Goal: Navigation & Orientation: Find specific page/section

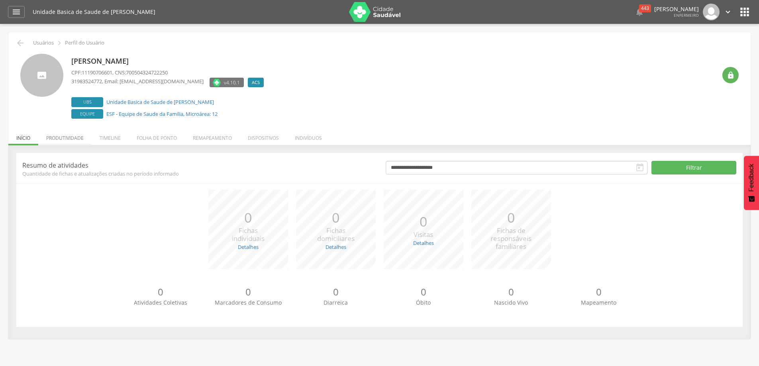
click at [74, 137] on li "Produtividade" at bounding box center [64, 136] width 53 height 19
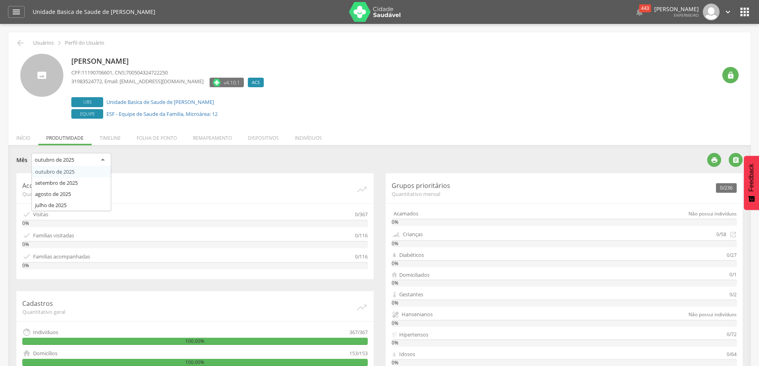
click at [100, 157] on div "outubro de 2025" at bounding box center [71, 160] width 80 height 14
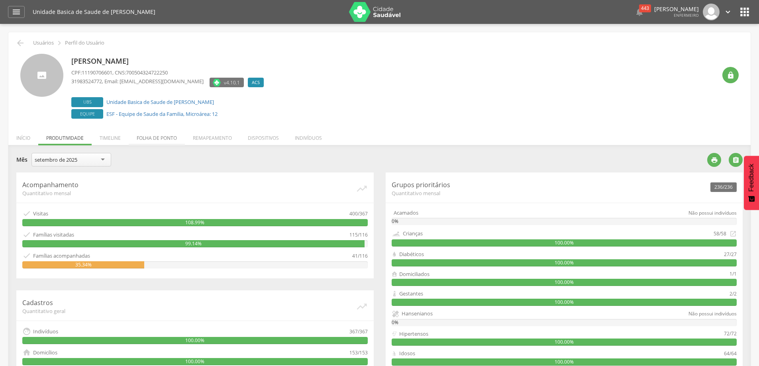
click at [167, 139] on li "Folha de ponto" at bounding box center [157, 136] width 56 height 19
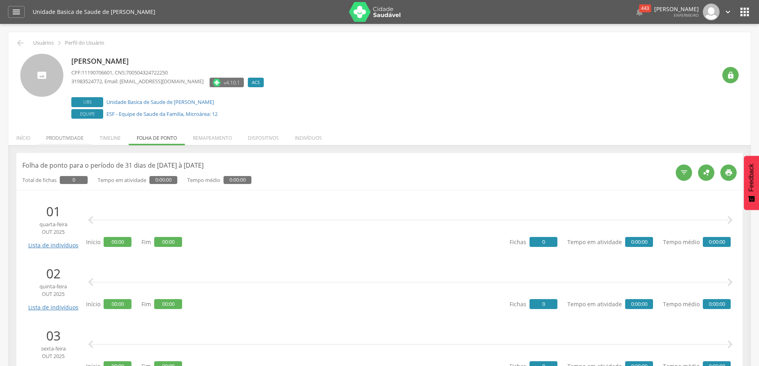
click at [73, 137] on li "Produtividade" at bounding box center [64, 136] width 53 height 19
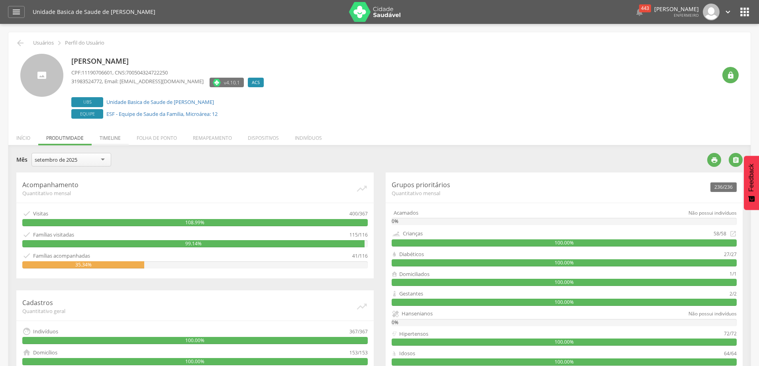
click at [120, 137] on li "Timeline" at bounding box center [110, 136] width 37 height 19
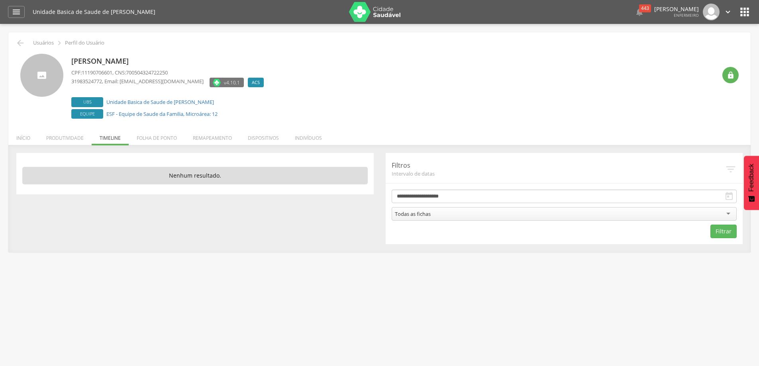
click at [727, 214] on div "Todas as fichas" at bounding box center [564, 214] width 345 height 14
click at [727, 196] on icon "" at bounding box center [729, 197] width 10 height 10
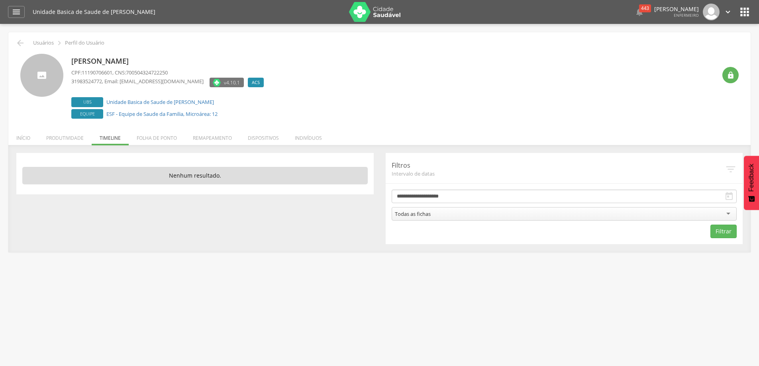
click at [732, 170] on icon "" at bounding box center [731, 169] width 12 height 12
click at [152, 139] on li "Folha de ponto" at bounding box center [157, 136] width 56 height 19
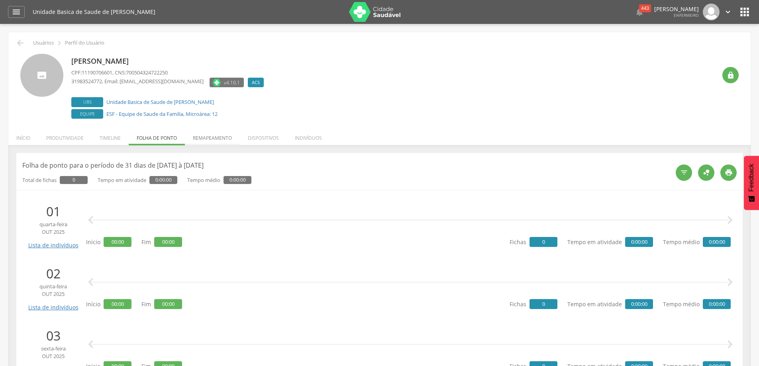
click at [216, 141] on li "Remapeamento" at bounding box center [212, 136] width 55 height 19
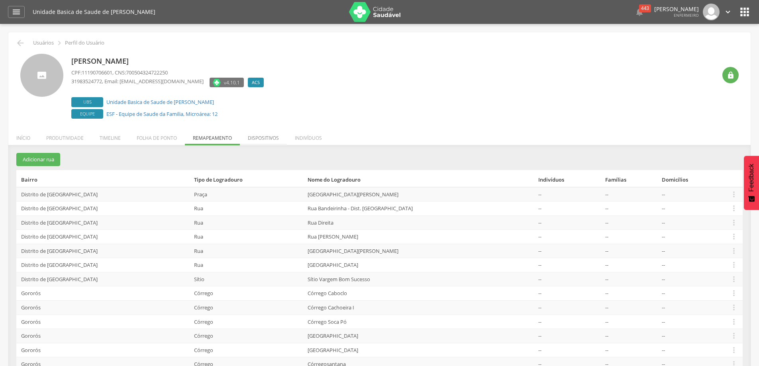
click at [274, 139] on li "Dispositivos" at bounding box center [263, 136] width 47 height 19
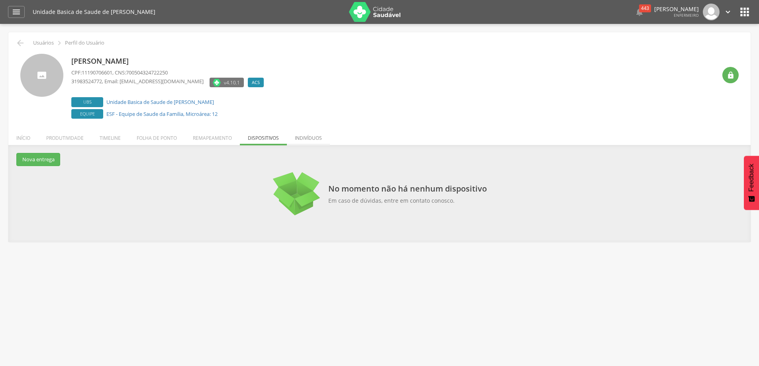
click at [299, 137] on li "Indivíduos" at bounding box center [308, 136] width 43 height 19
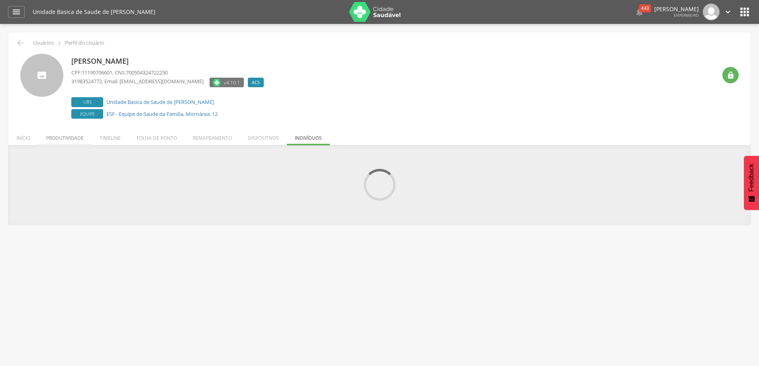
click at [60, 136] on li "Produtividade" at bounding box center [64, 136] width 53 height 19
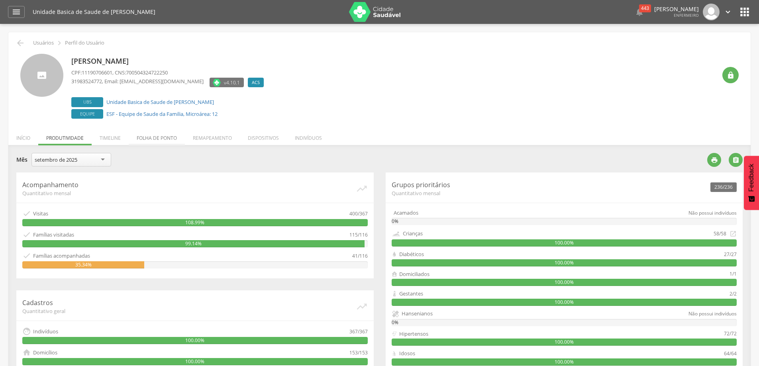
click at [152, 135] on li "Folha de ponto" at bounding box center [157, 136] width 56 height 19
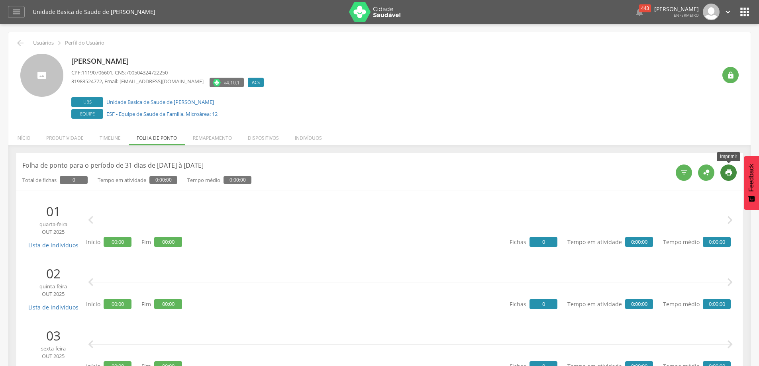
click at [732, 173] on icon "" at bounding box center [729, 173] width 8 height 8
click at [750, 14] on icon "" at bounding box center [744, 12] width 13 height 13
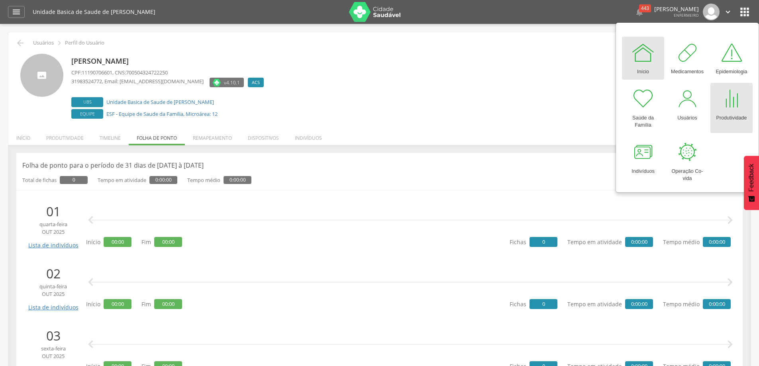
click at [720, 112] on div "Produtividade" at bounding box center [731, 116] width 31 height 11
